Goal: Task Accomplishment & Management: Use online tool/utility

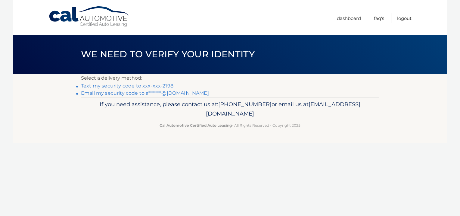
click at [154, 85] on link "Text my security code to xxx-xxx-2198" at bounding box center [127, 86] width 92 height 6
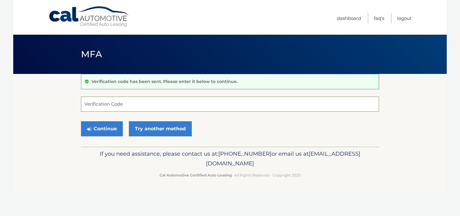
click at [94, 105] on input "Verification Code" at bounding box center [230, 103] width 298 height 15
type input "769973"
click at [97, 126] on button "Continue" at bounding box center [102, 128] width 42 height 15
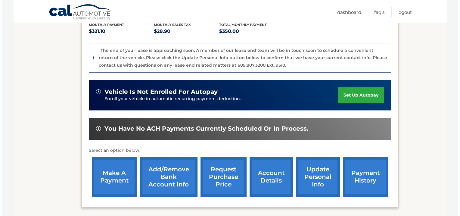
scroll to position [151, 0]
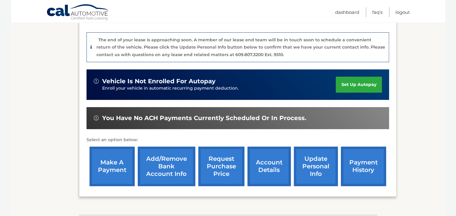
click at [221, 157] on link "request purchase price" at bounding box center [221, 165] width 46 height 39
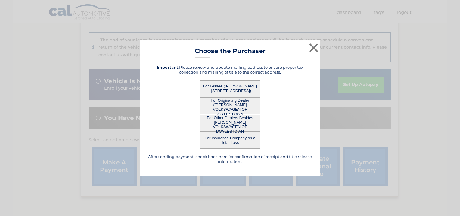
click at [235, 88] on button "For Lessee (ANTHONY FETZER - 2246 Street Road, , Warrington, PA 18976)" at bounding box center [230, 88] width 60 height 17
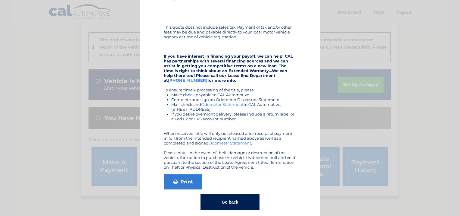
scroll to position [100, 0]
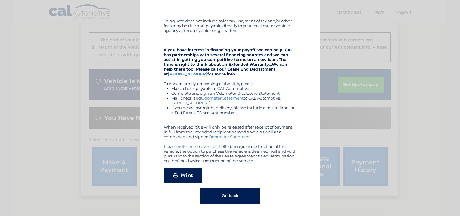
click at [177, 177] on link "Print" at bounding box center [183, 175] width 39 height 15
click at [232, 198] on button "Go back" at bounding box center [230, 196] width 59 height 16
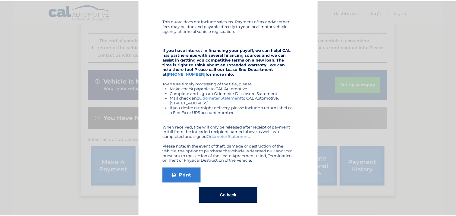
scroll to position [0, 0]
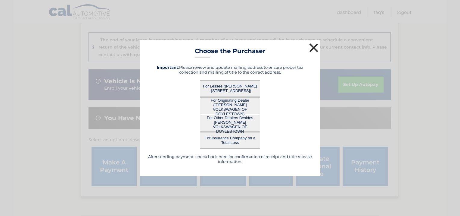
click at [312, 50] on button "×" at bounding box center [314, 48] width 12 height 12
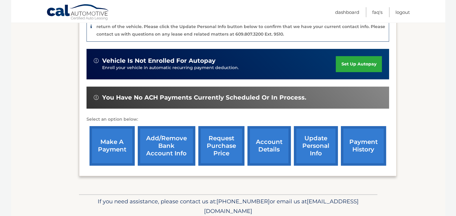
scroll to position [185, 0]
